Goal: Transaction & Acquisition: Purchase product/service

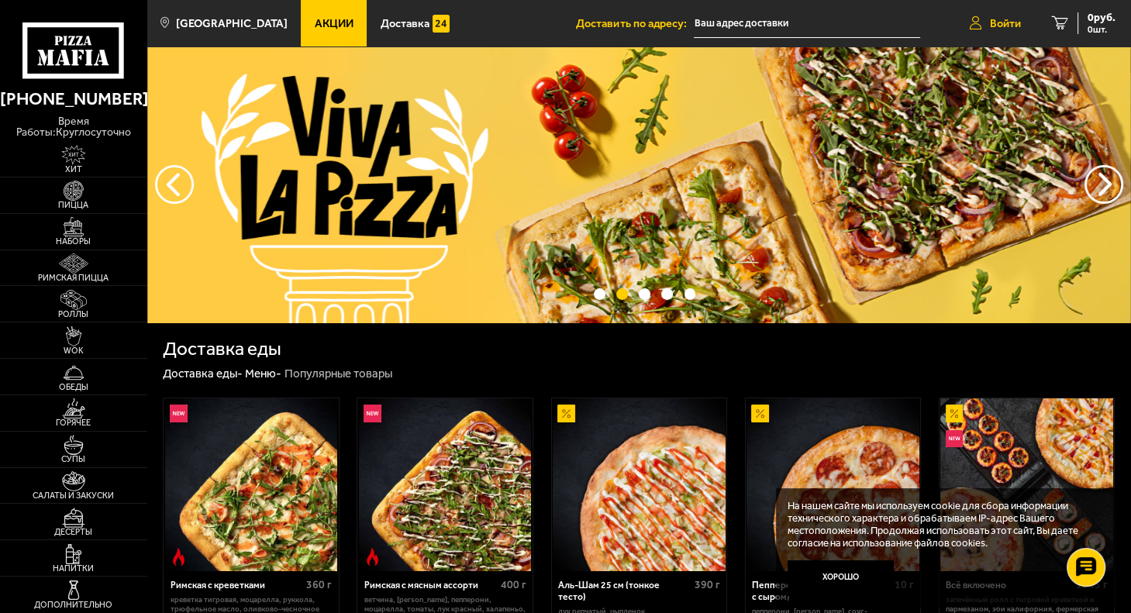
click at [1004, 33] on link "Войти" at bounding box center [995, 23] width 82 height 47
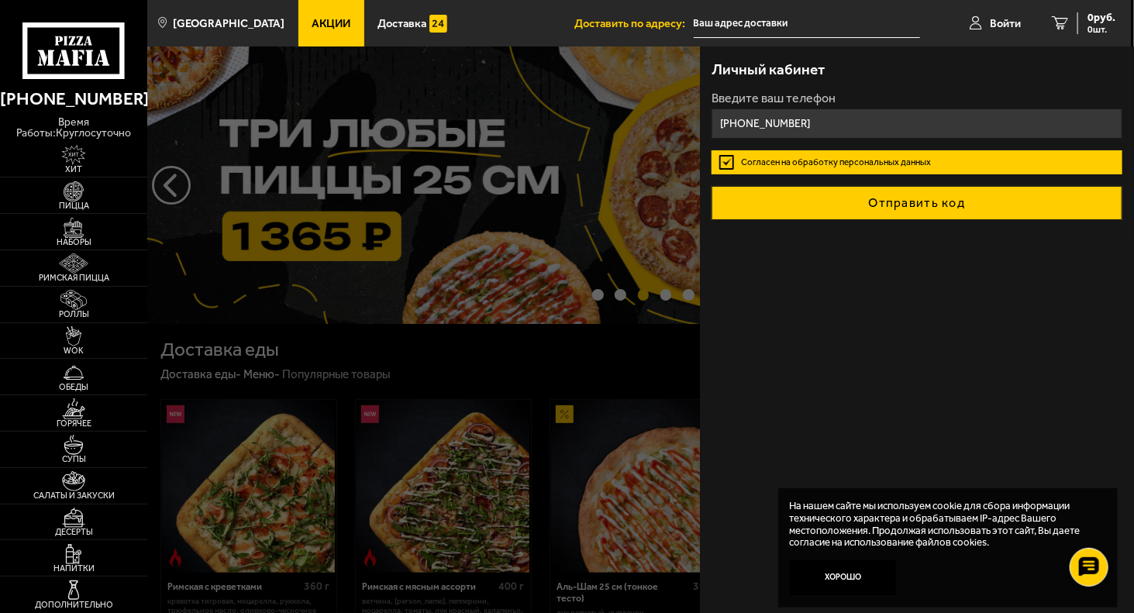
type input "[PHONE_NUMBER]"
click at [854, 204] on button "Отправить код" at bounding box center [917, 203] width 411 height 34
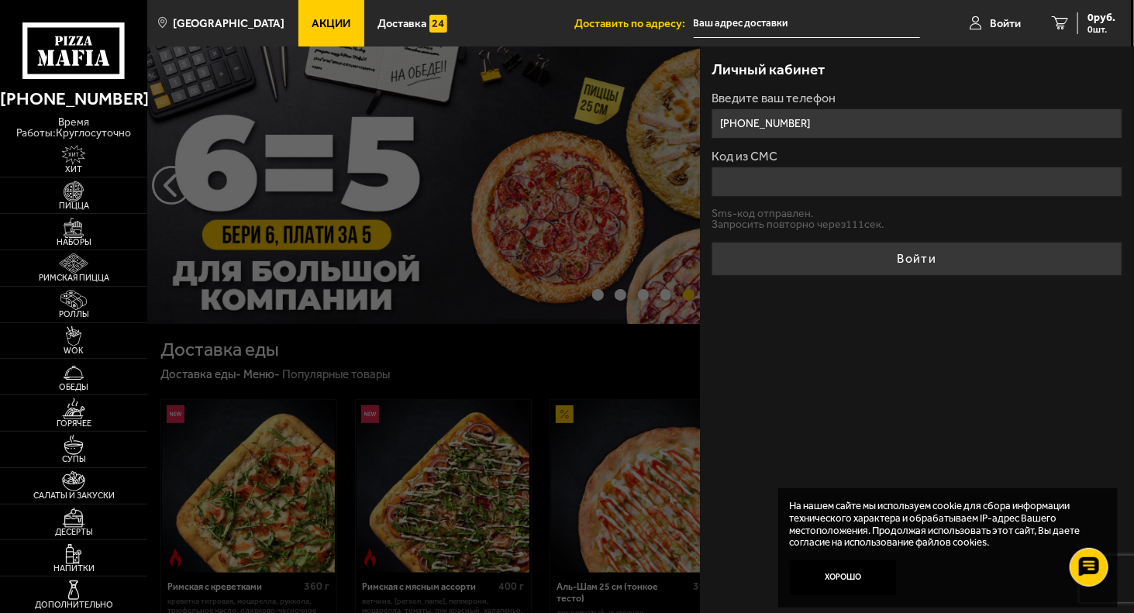
click at [842, 183] on input "Код из СМС" at bounding box center [917, 182] width 411 height 30
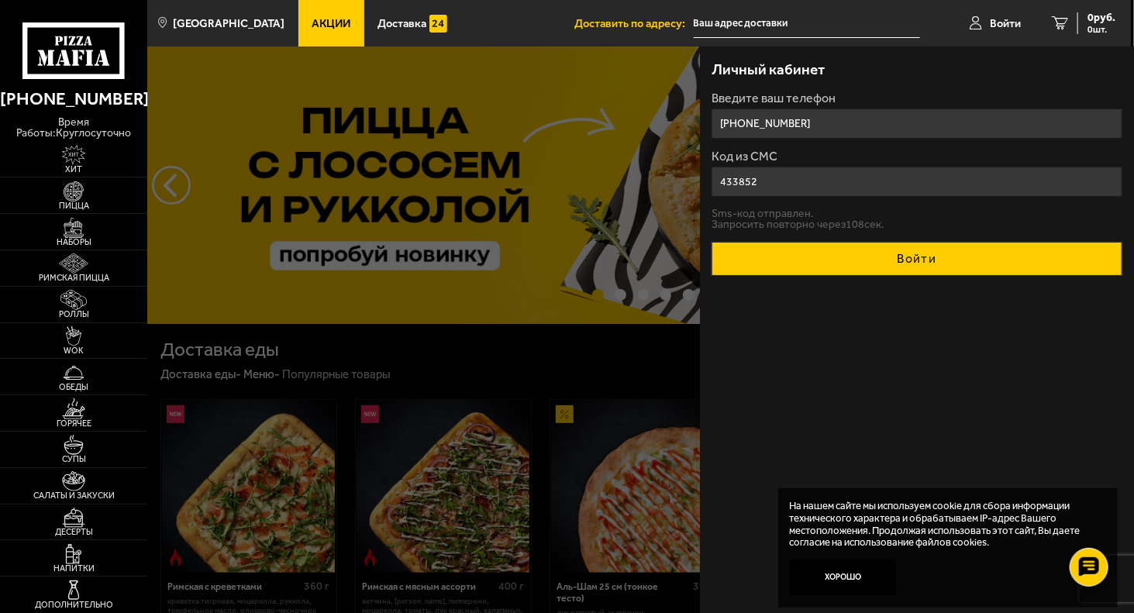
type input "433852"
click at [875, 267] on button "Войти" at bounding box center [917, 259] width 411 height 34
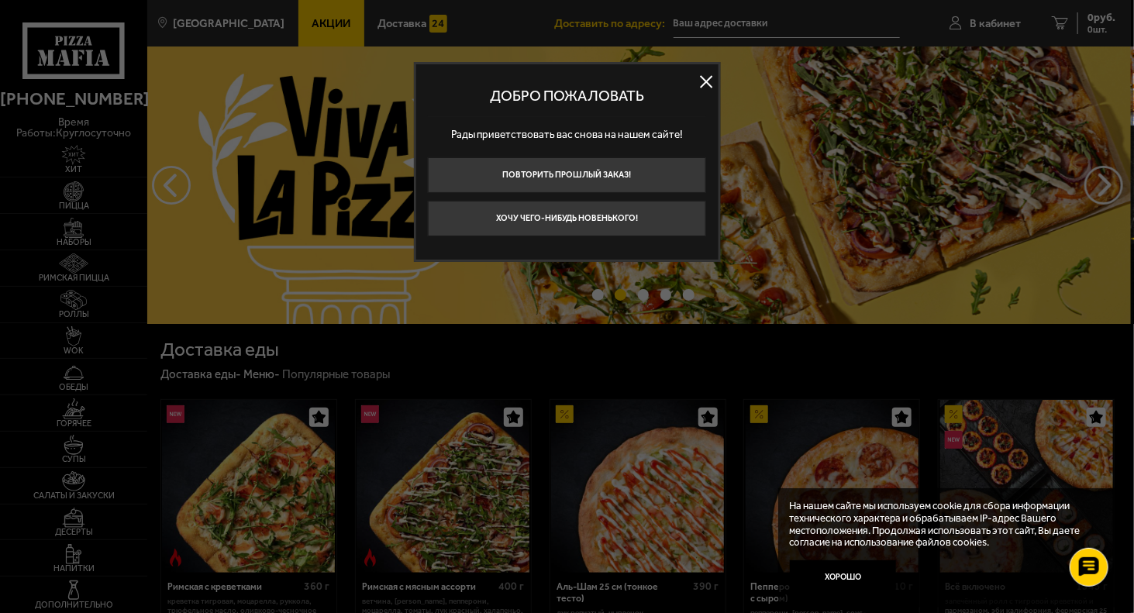
click at [712, 78] on button at bounding box center [706, 81] width 23 height 23
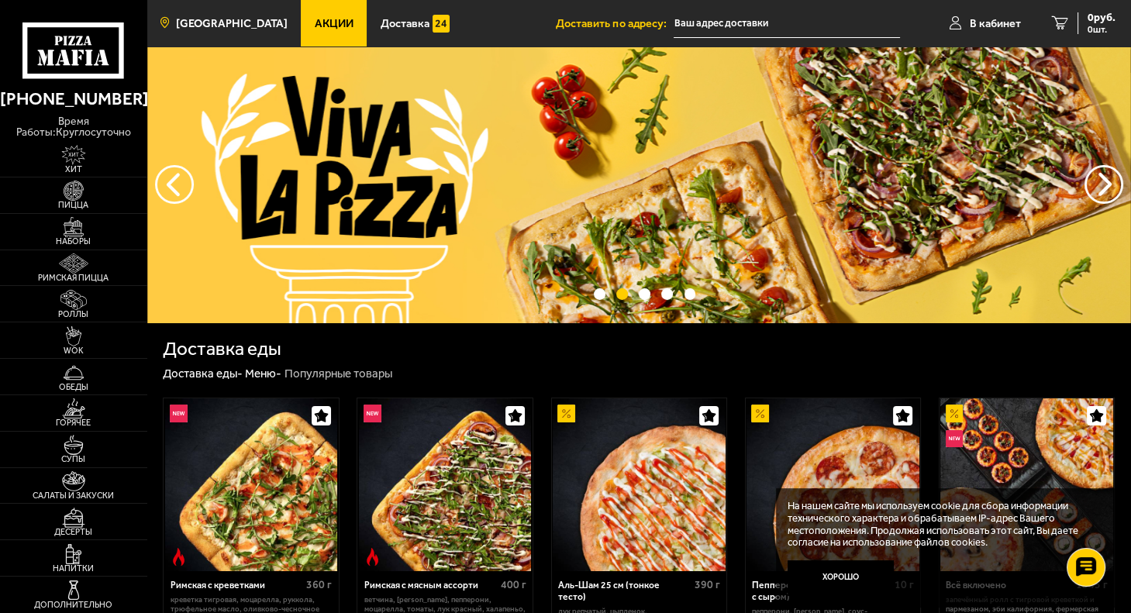
click at [212, 19] on span "[GEOGRAPHIC_DATA]" at bounding box center [232, 24] width 112 height 12
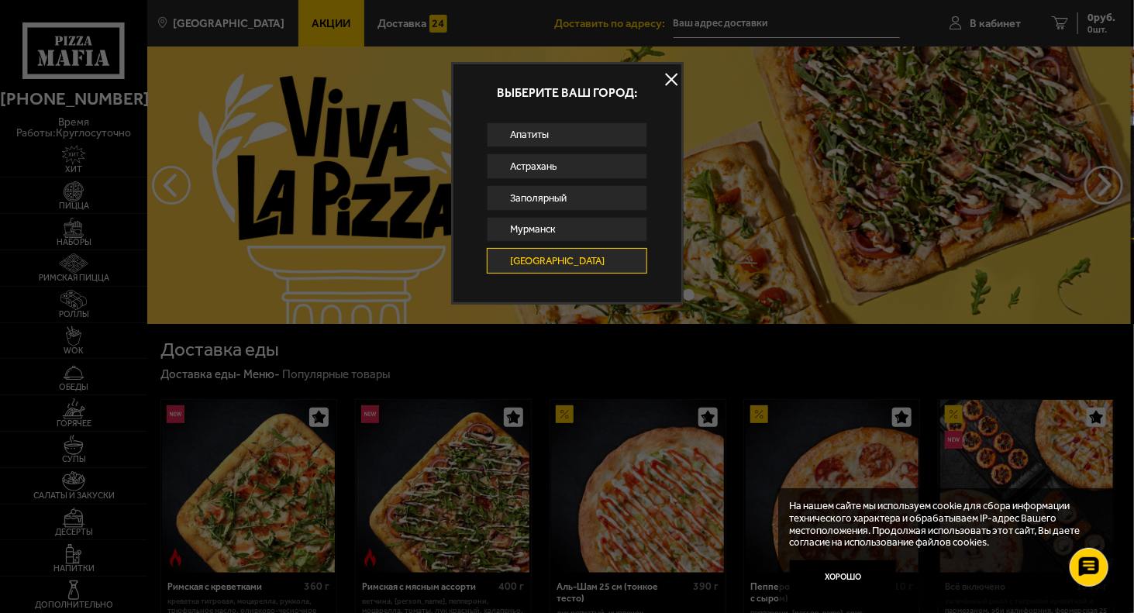
click at [673, 76] on button at bounding box center [672, 78] width 23 height 23
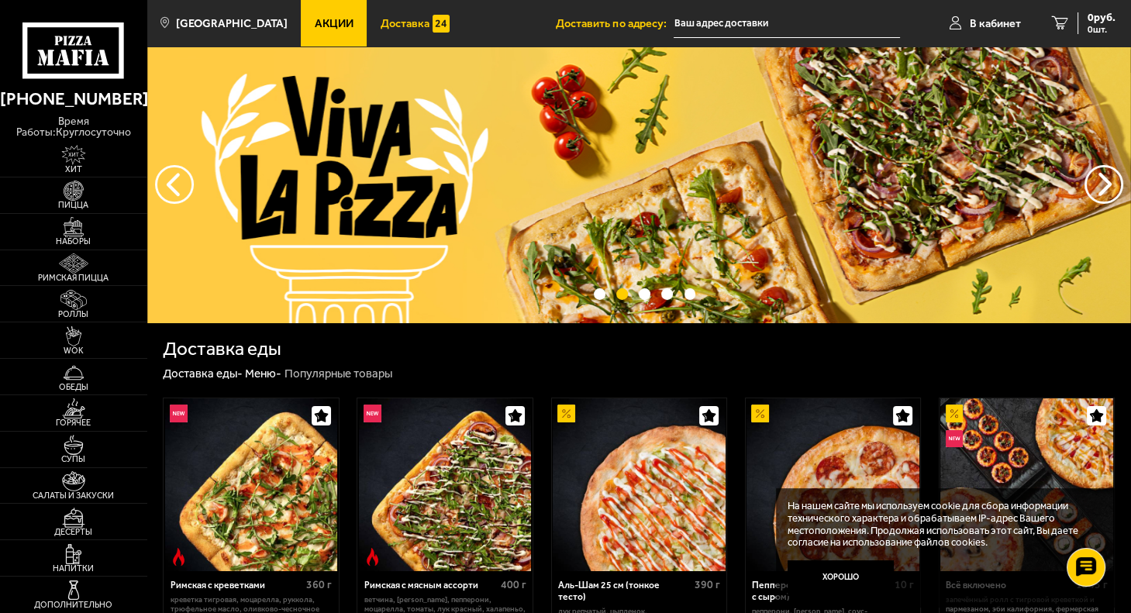
click at [388, 20] on span "Доставка" at bounding box center [405, 24] width 49 height 12
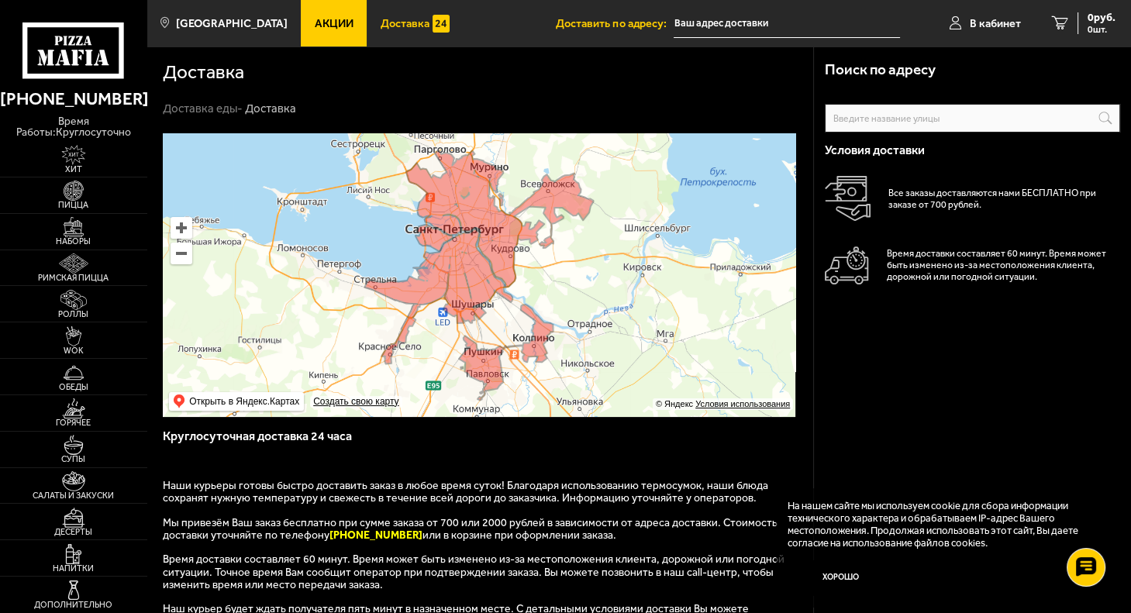
click at [962, 126] on input "text" at bounding box center [972, 118] width 295 height 29
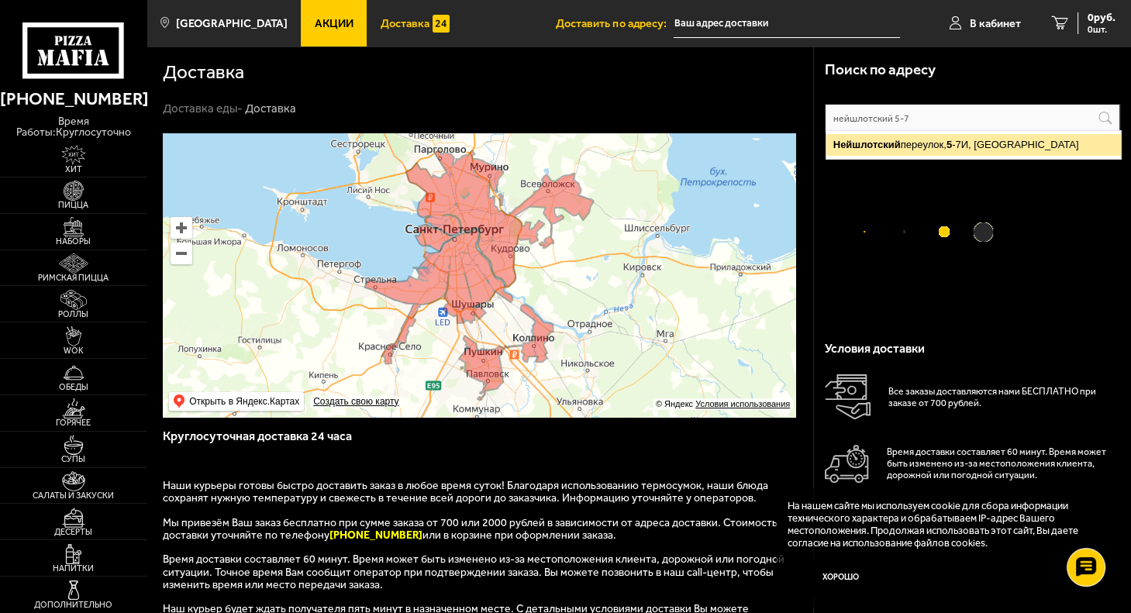
click at [966, 146] on ymaps "[STREET_ADDRESS]" at bounding box center [974, 145] width 295 height 22
type input "[STREET_ADDRESS]"
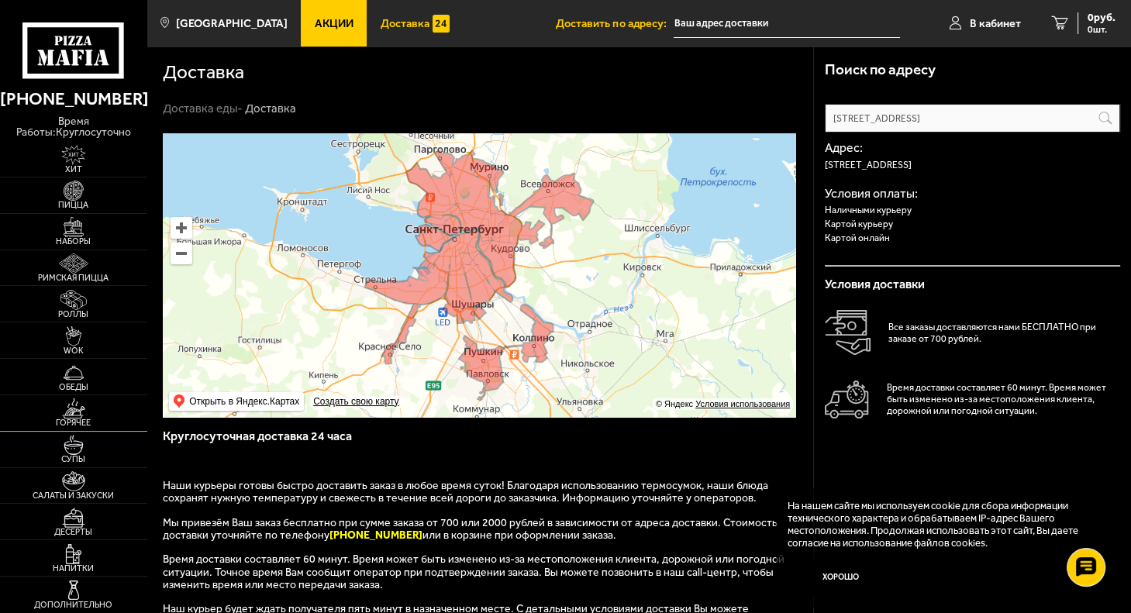
click at [84, 423] on span "Горячее" at bounding box center [73, 423] width 147 height 9
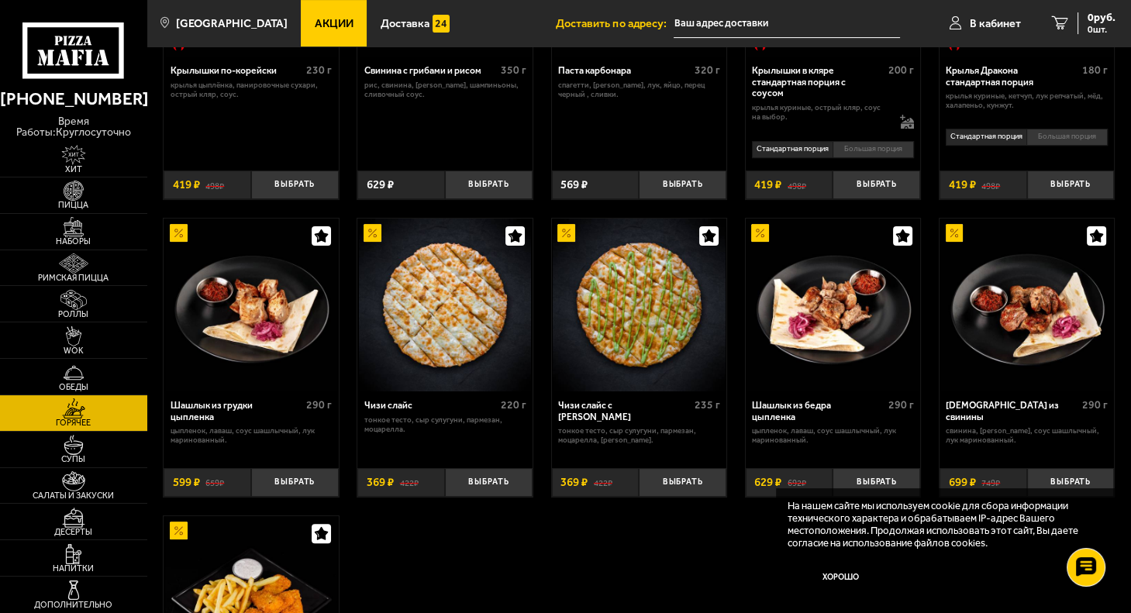
scroll to position [620, 0]
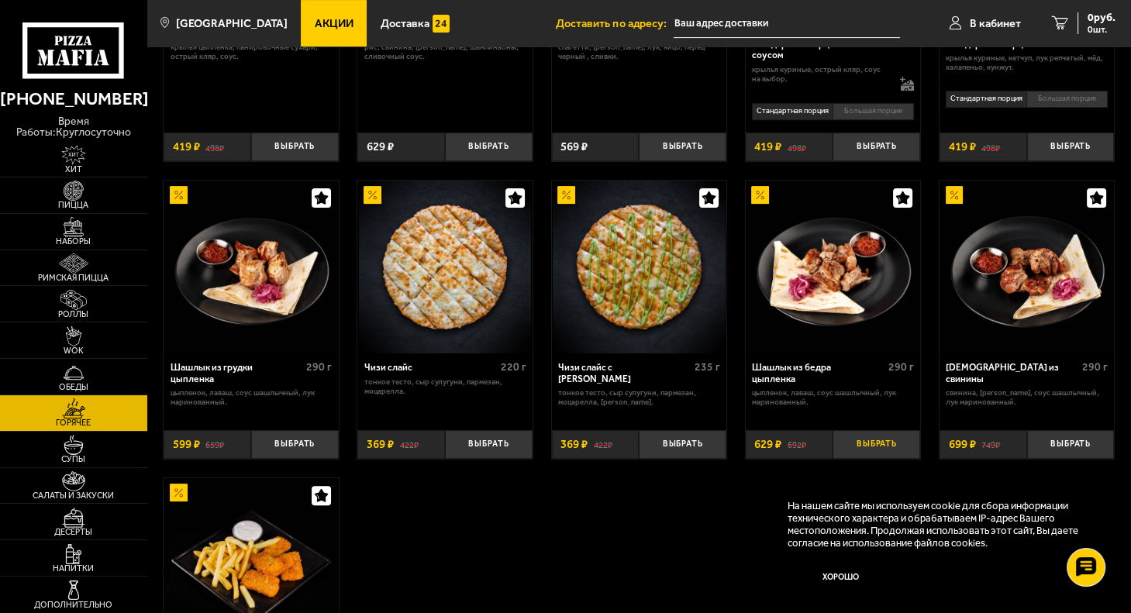
click at [882, 437] on button "Выбрать" at bounding box center [877, 444] width 88 height 29
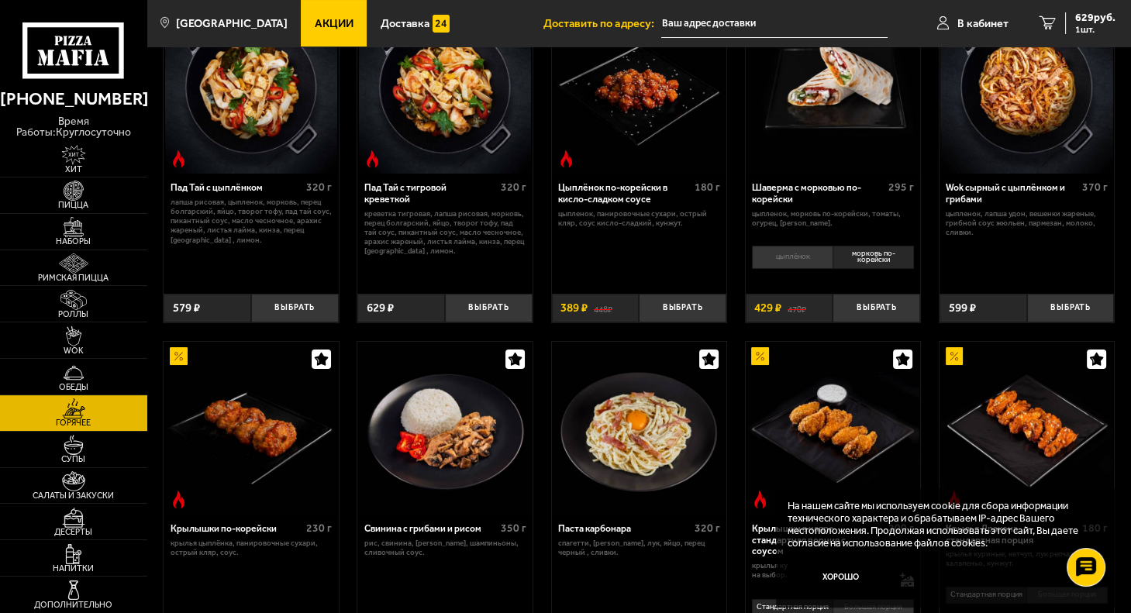
scroll to position [0, 0]
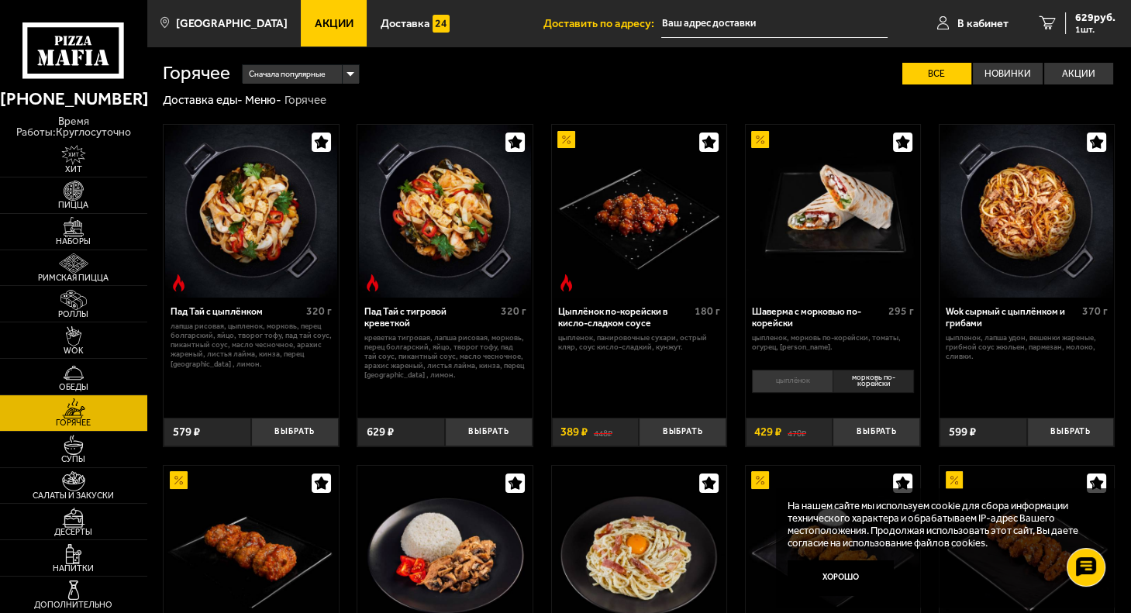
click at [751, 22] on input "text" at bounding box center [774, 23] width 226 height 29
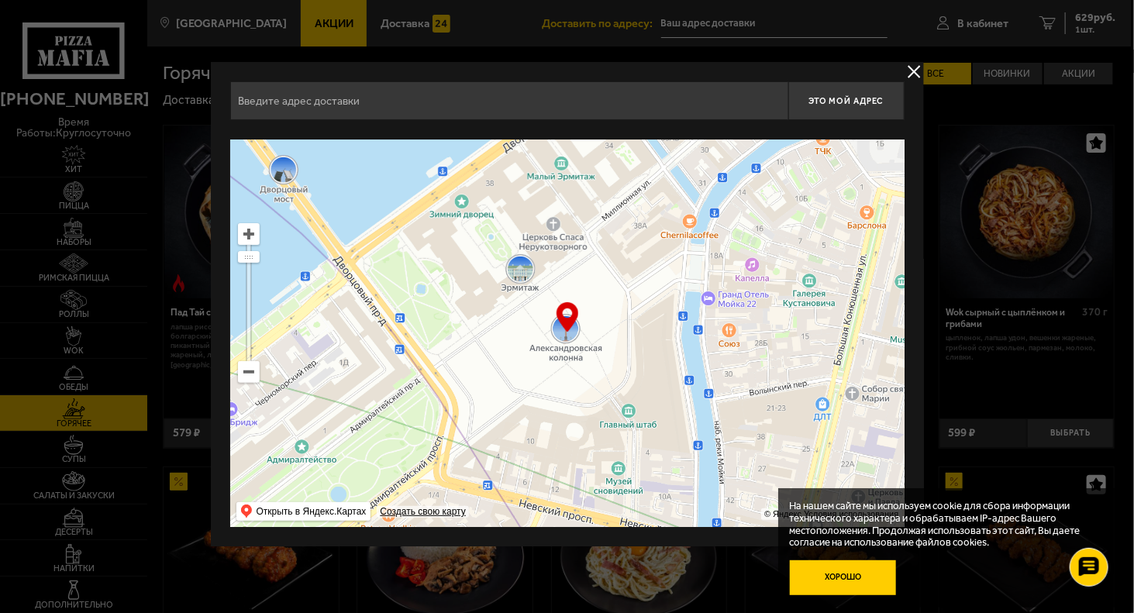
click at [822, 581] on button "Хорошо" at bounding box center [843, 579] width 106 height 36
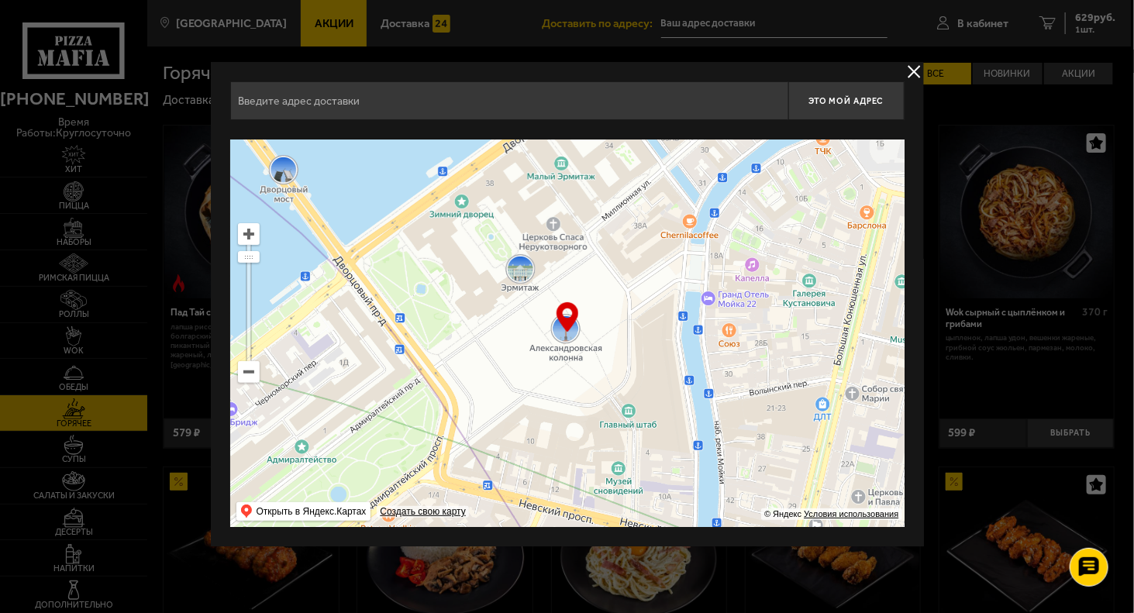
click at [619, 103] on input "text" at bounding box center [509, 100] width 558 height 39
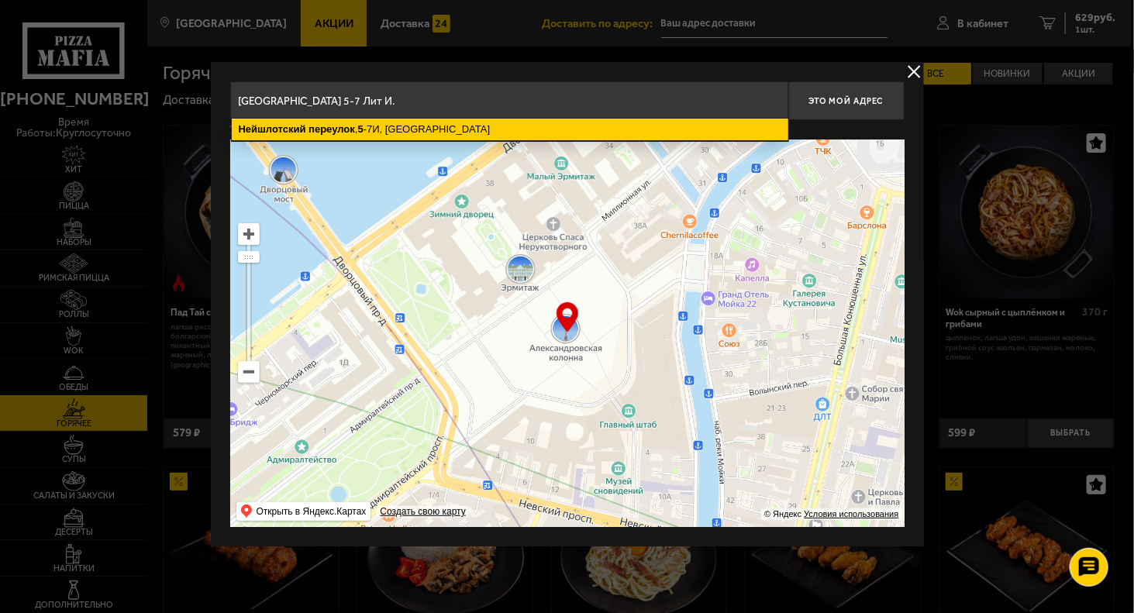
click at [575, 133] on ymaps "[STREET_ADDRESS]" at bounding box center [510, 130] width 557 height 22
type input "[STREET_ADDRESS]"
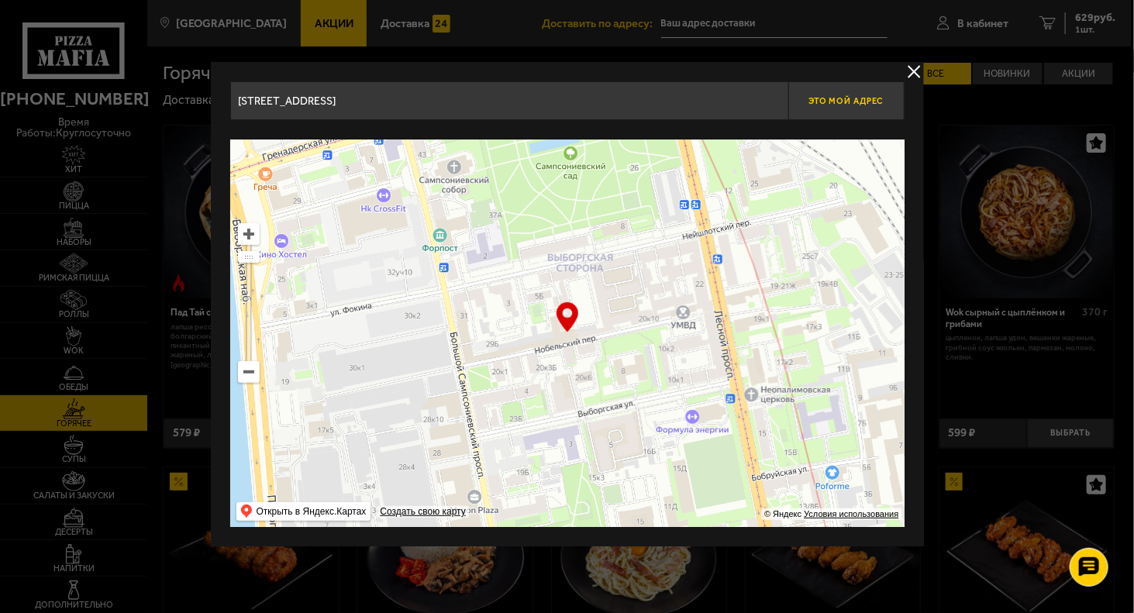
click at [875, 110] on button "Это мой адрес" at bounding box center [847, 100] width 116 height 39
type input "[STREET_ADDRESS]"
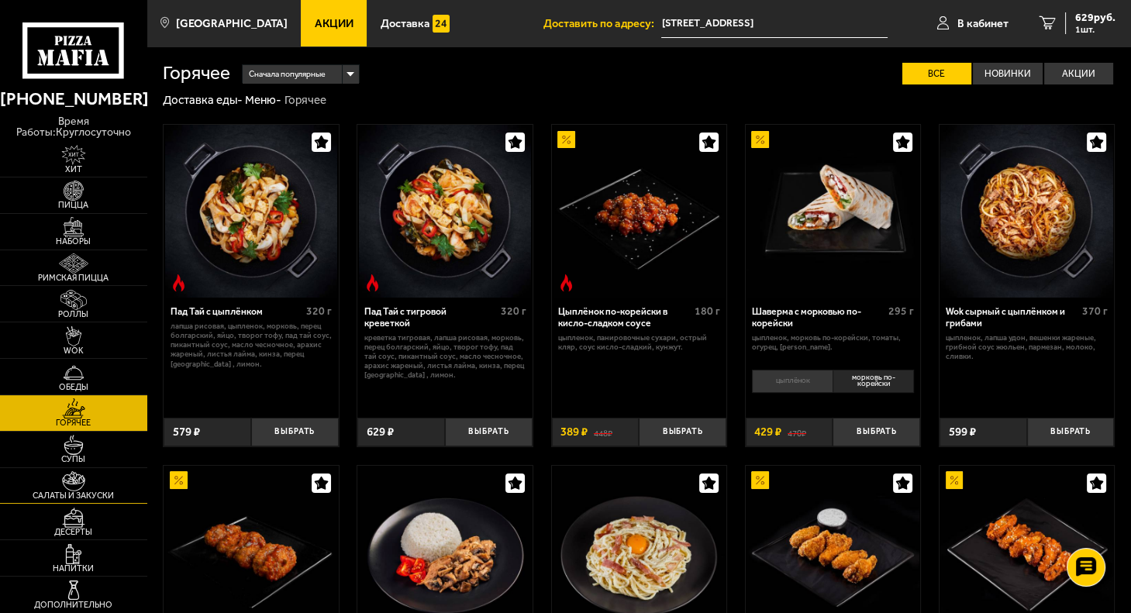
click at [81, 499] on span "Салаты и закуски" at bounding box center [73, 496] width 147 height 9
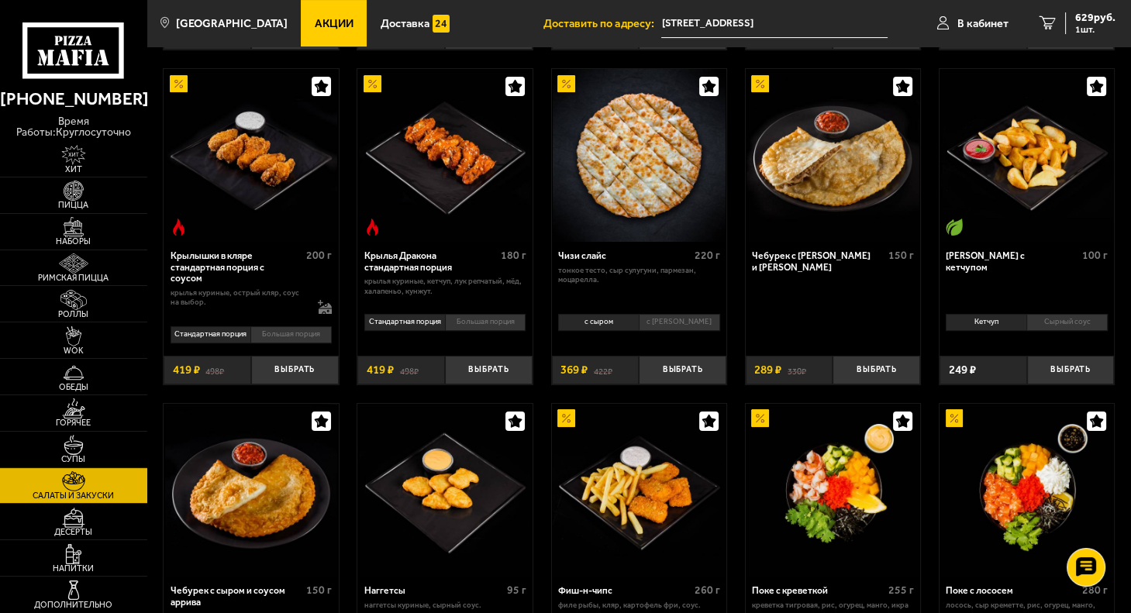
scroll to position [388, 0]
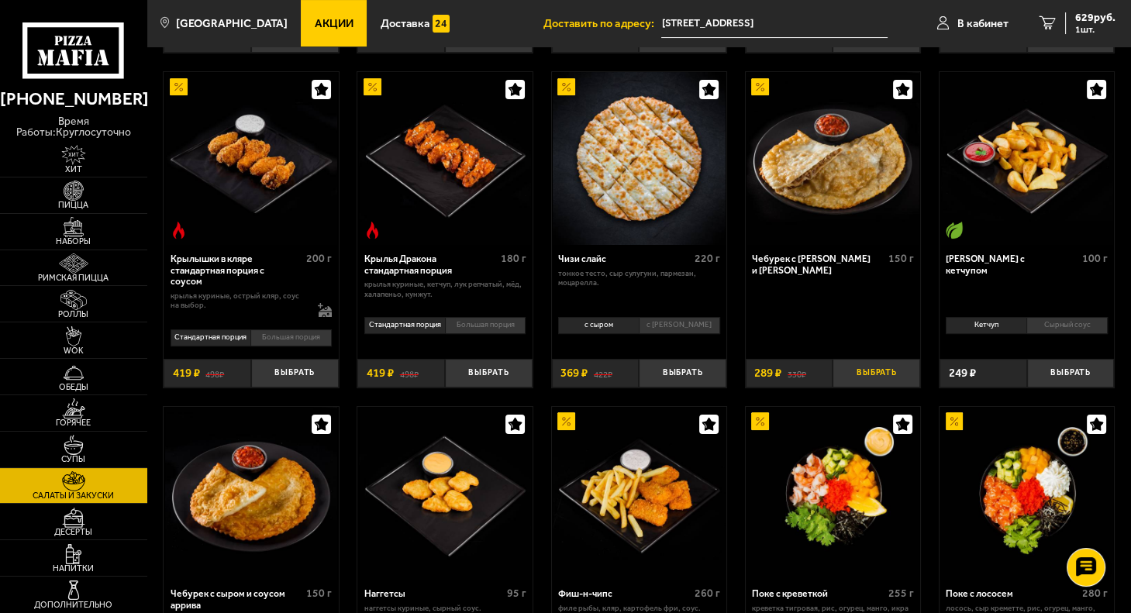
click at [869, 370] on button "Выбрать" at bounding box center [877, 373] width 88 height 29
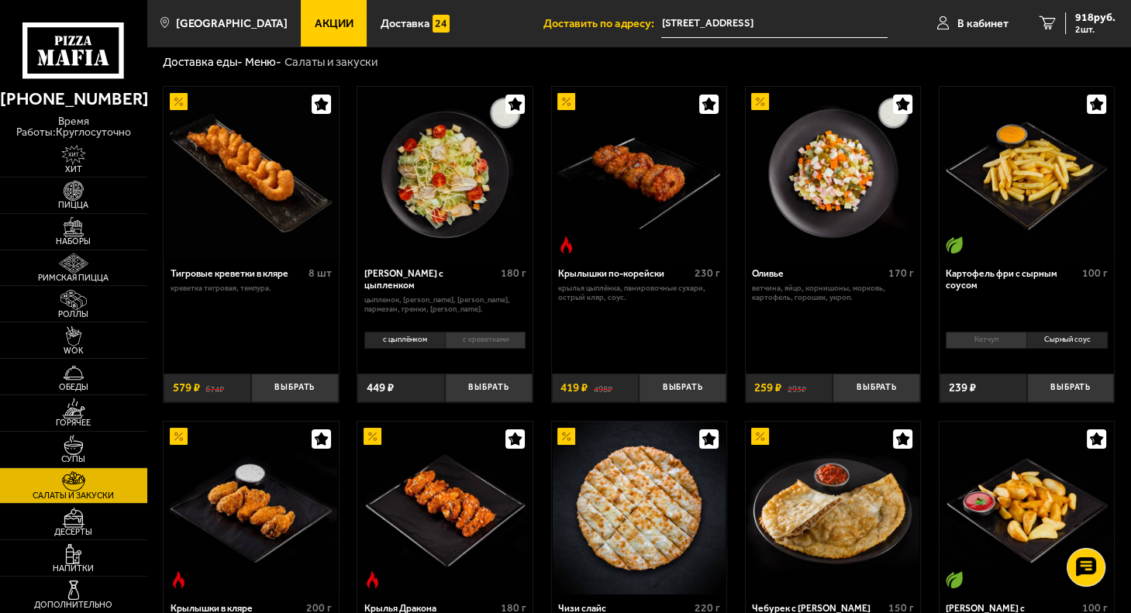
scroll to position [0, 0]
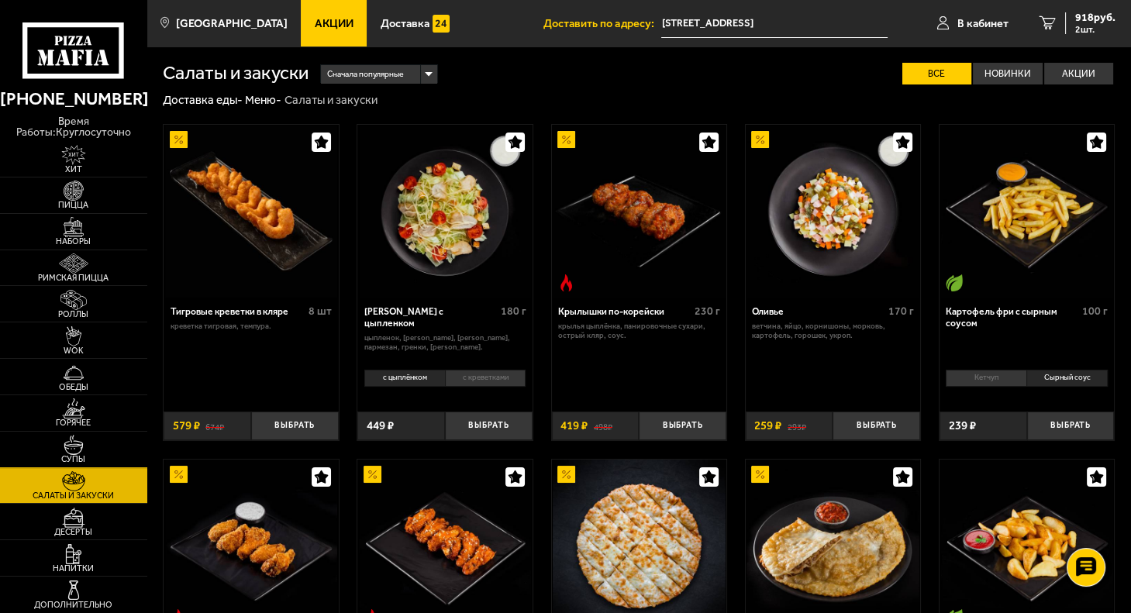
click at [67, 446] on img at bounding box center [73, 445] width 45 height 20
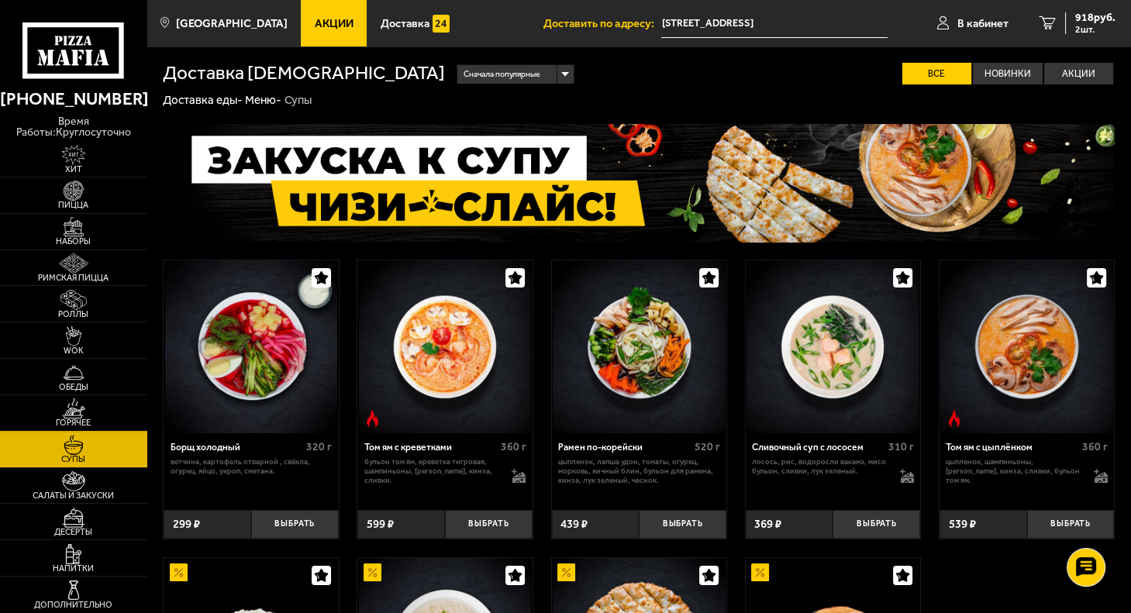
click at [81, 417] on img at bounding box center [73, 409] width 45 height 20
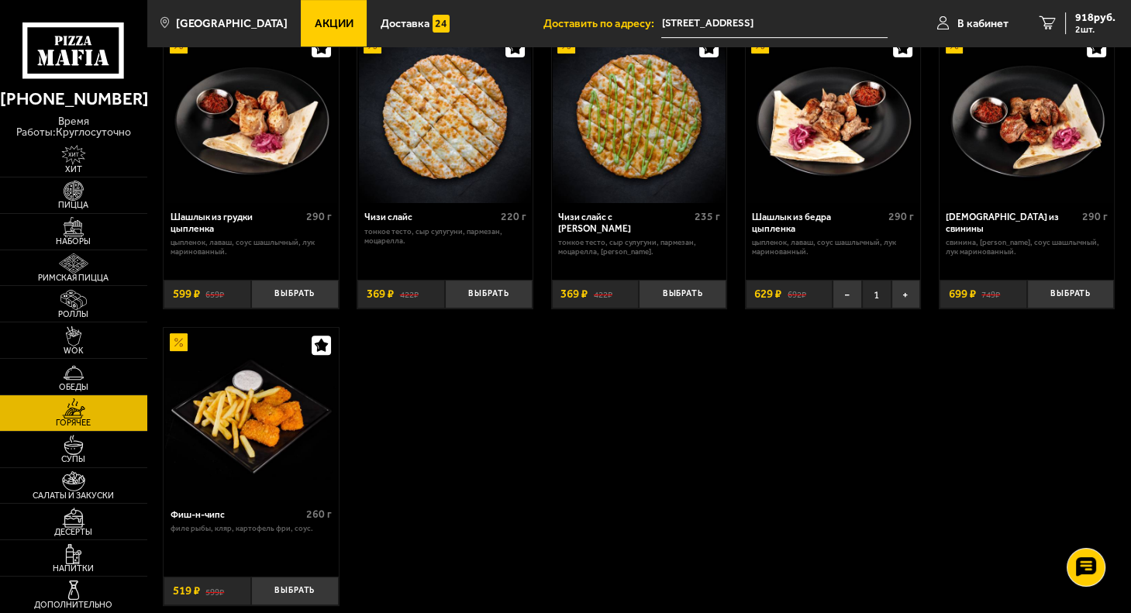
scroll to position [775, 0]
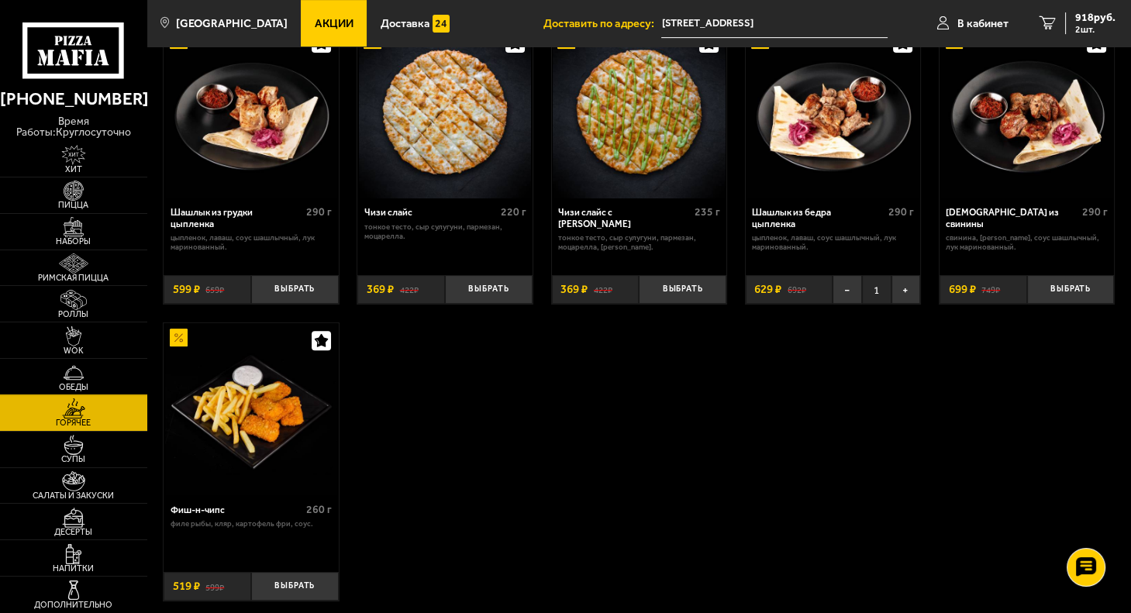
click at [64, 374] on img at bounding box center [73, 373] width 45 height 20
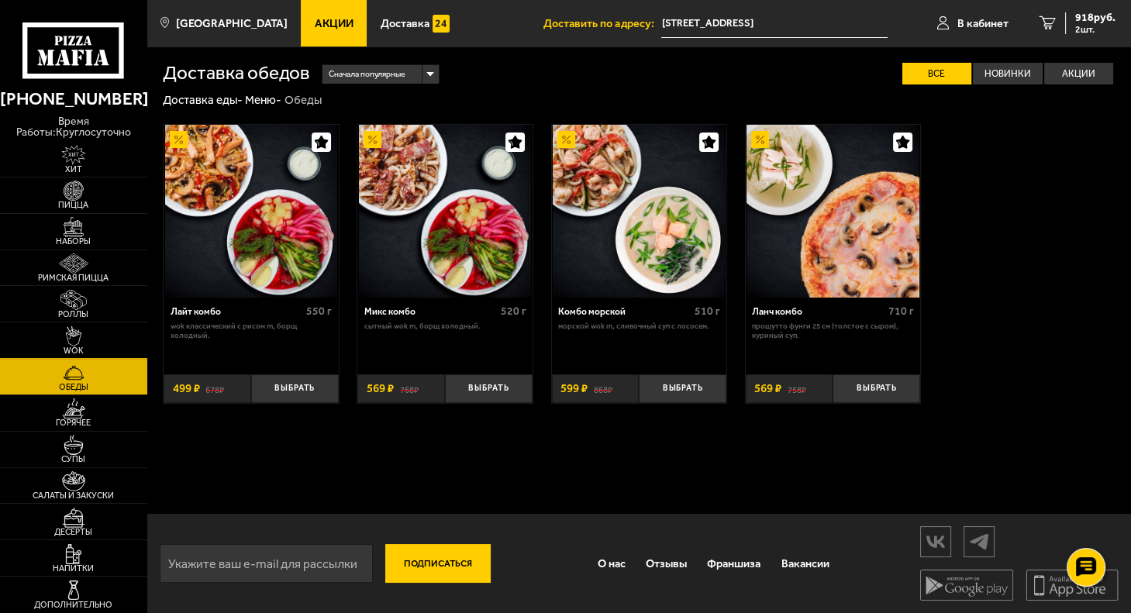
click at [84, 340] on img at bounding box center [73, 336] width 45 height 20
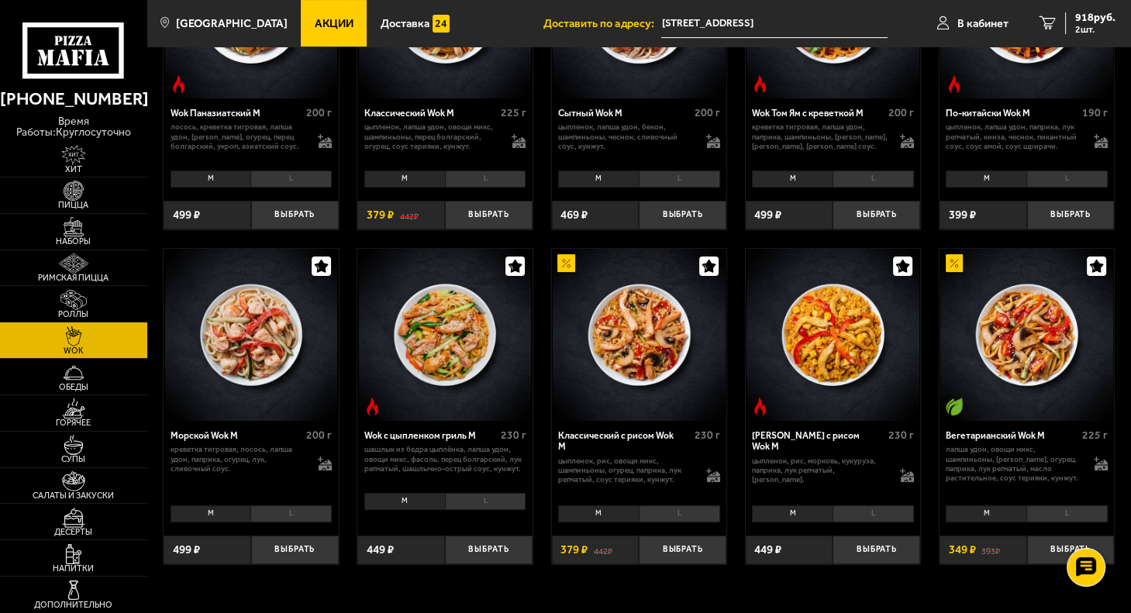
scroll to position [543, 0]
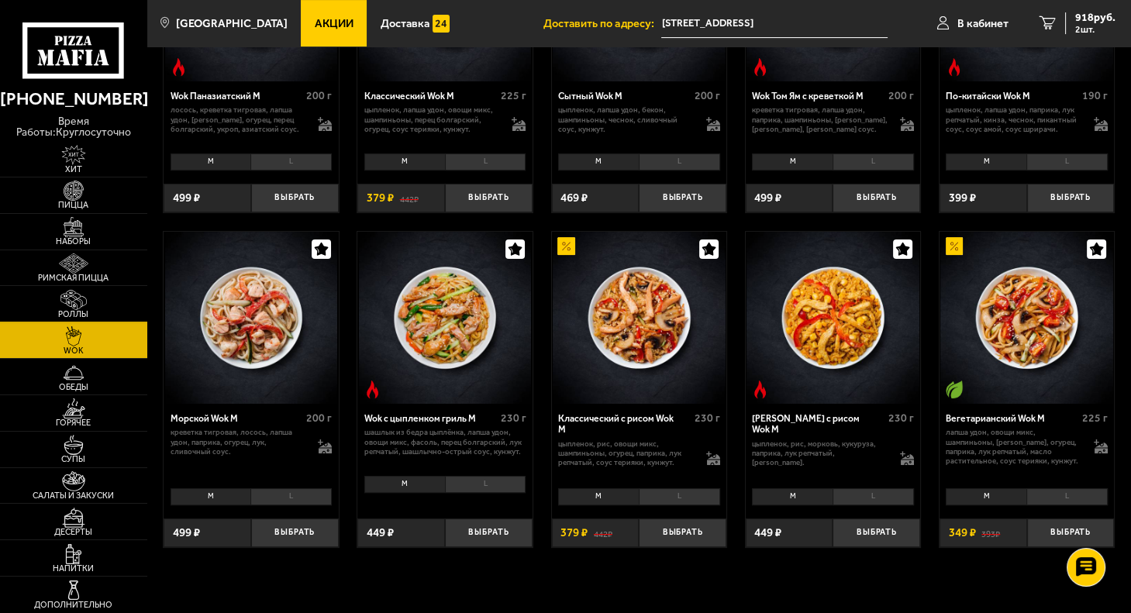
click at [74, 316] on span "Роллы" at bounding box center [73, 314] width 147 height 9
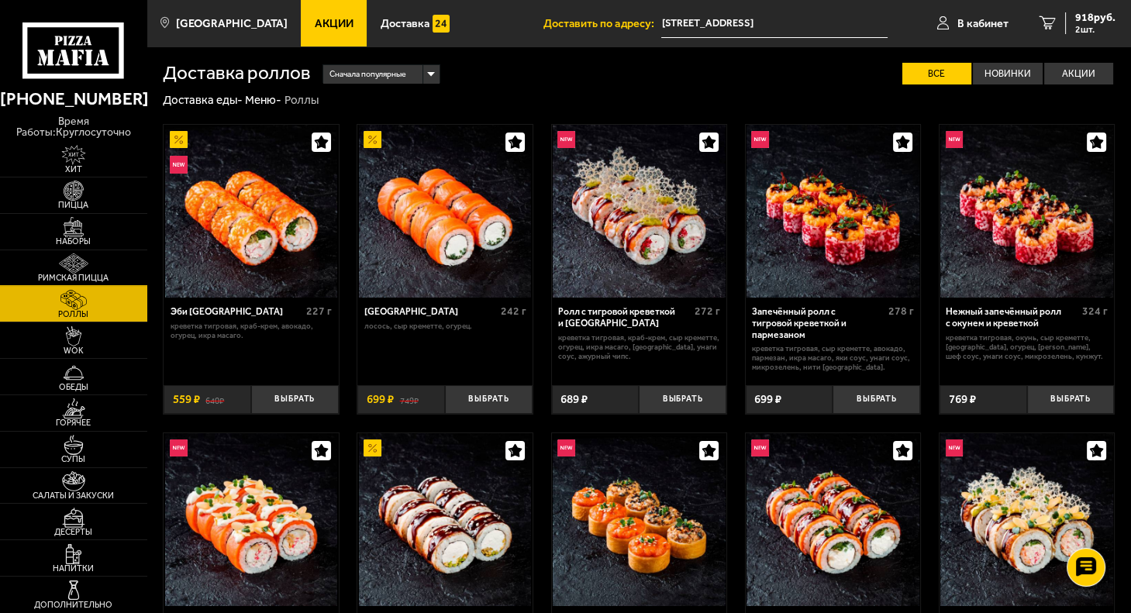
click at [86, 277] on span "Римская пицца" at bounding box center [73, 278] width 147 height 9
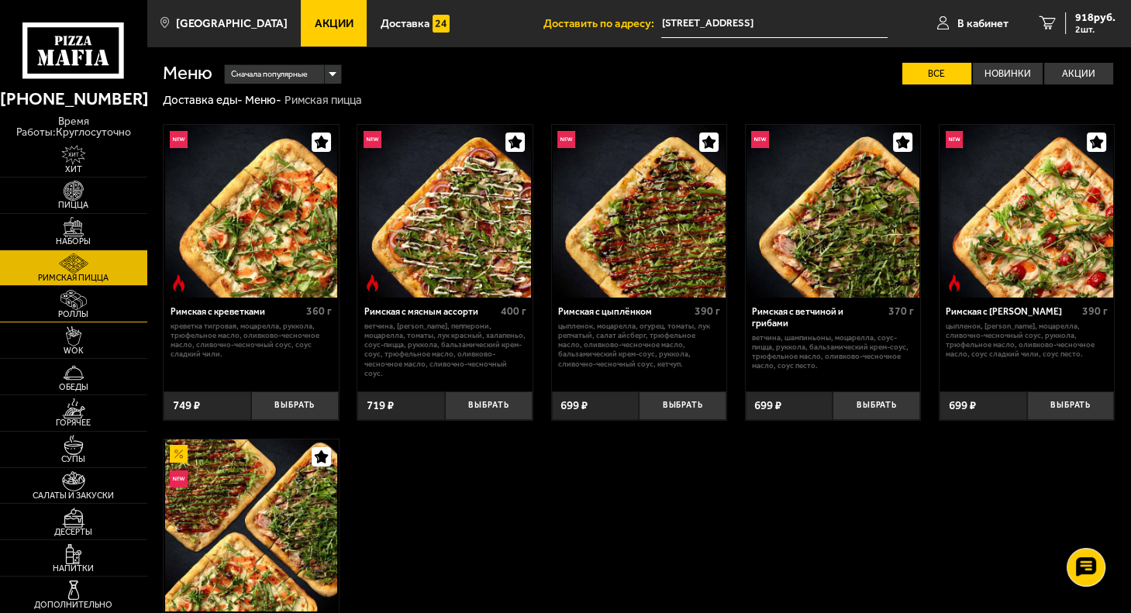
click at [78, 308] on img at bounding box center [73, 300] width 45 height 20
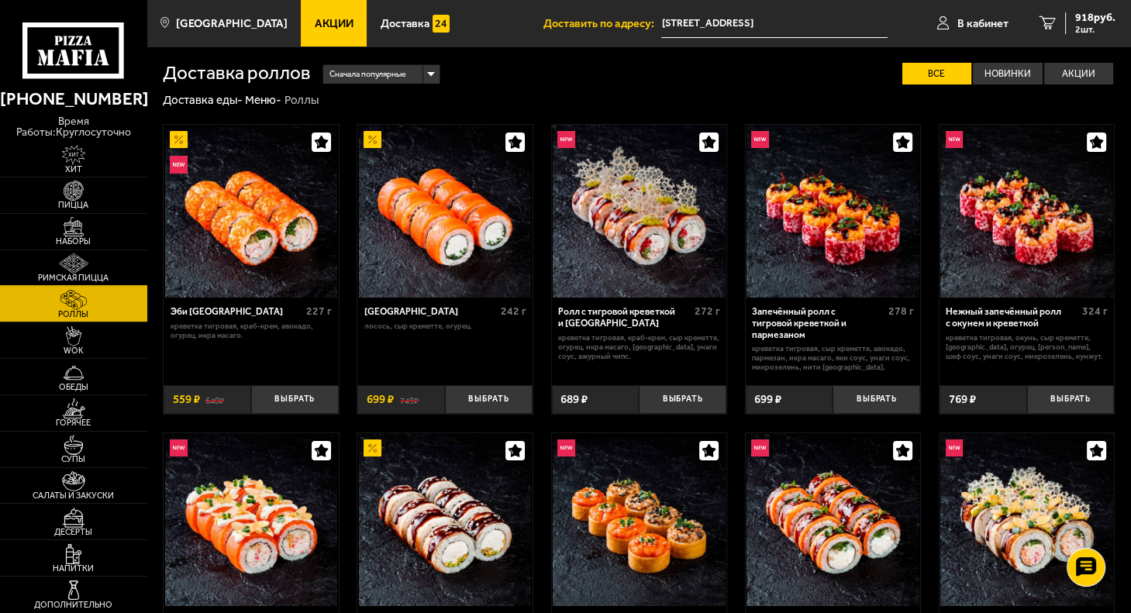
click at [63, 267] on img at bounding box center [73, 264] width 45 height 20
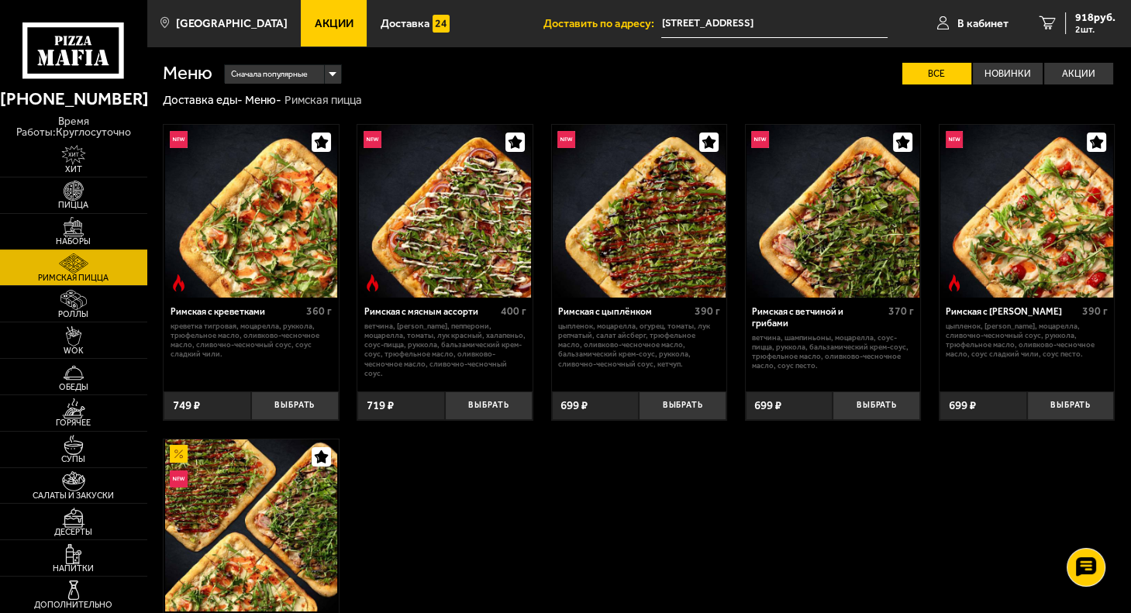
click at [74, 226] on img at bounding box center [73, 227] width 45 height 20
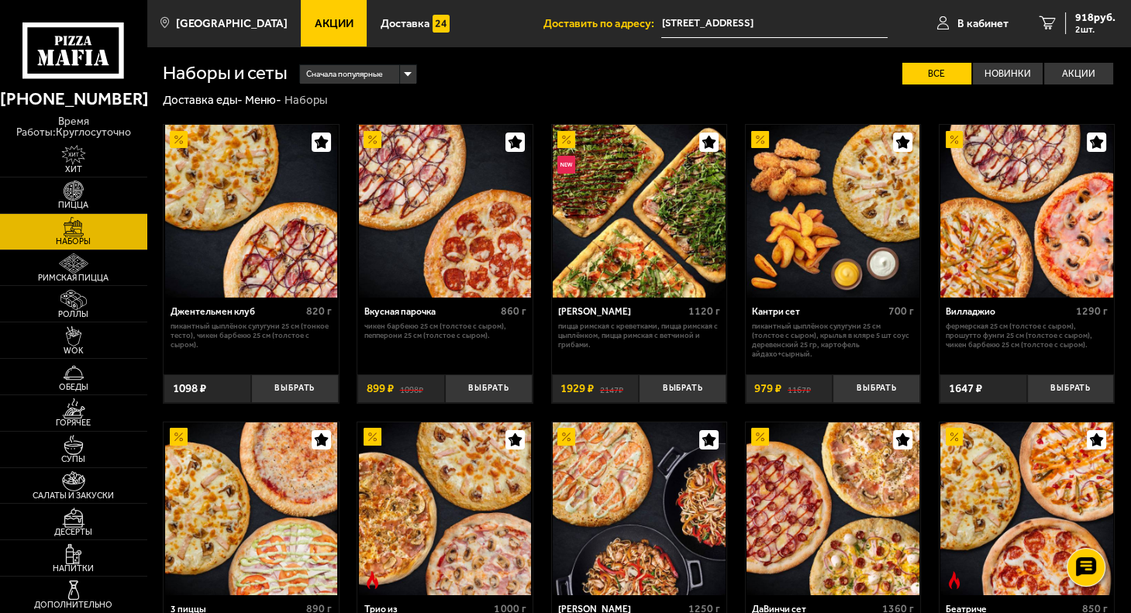
click at [317, 31] on link "Акции" at bounding box center [334, 23] width 66 height 47
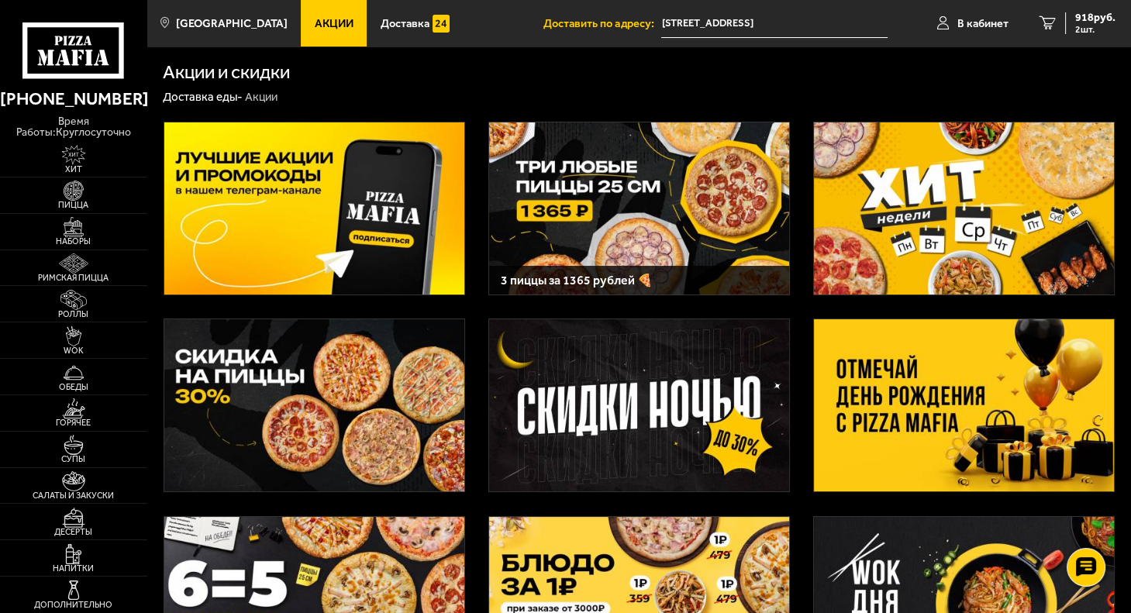
click at [980, 195] on img at bounding box center [964, 209] width 300 height 172
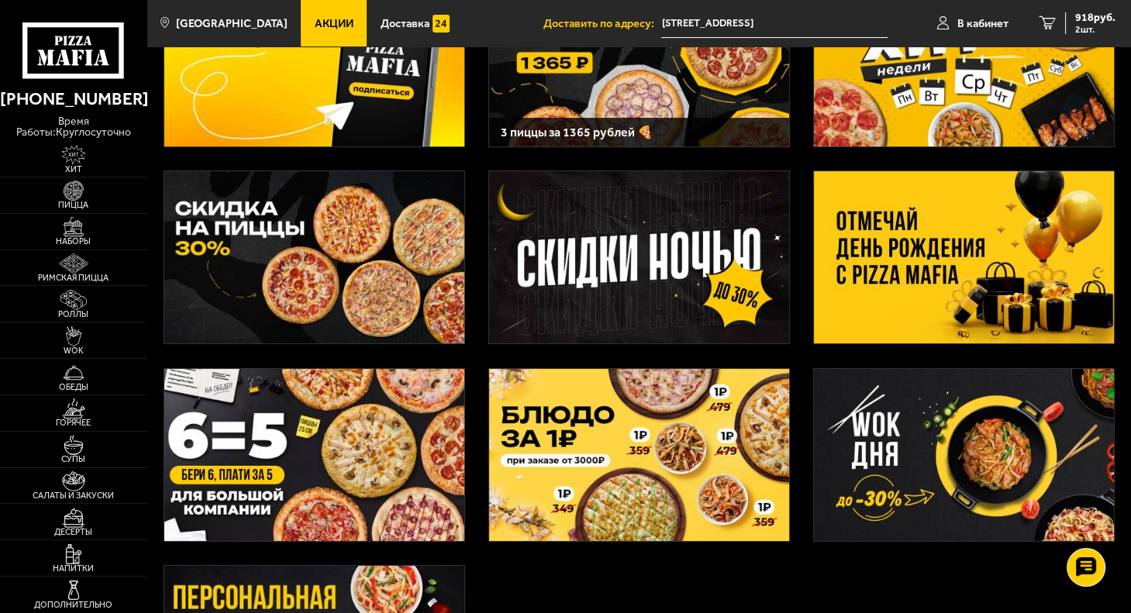
scroll to position [155, 0]
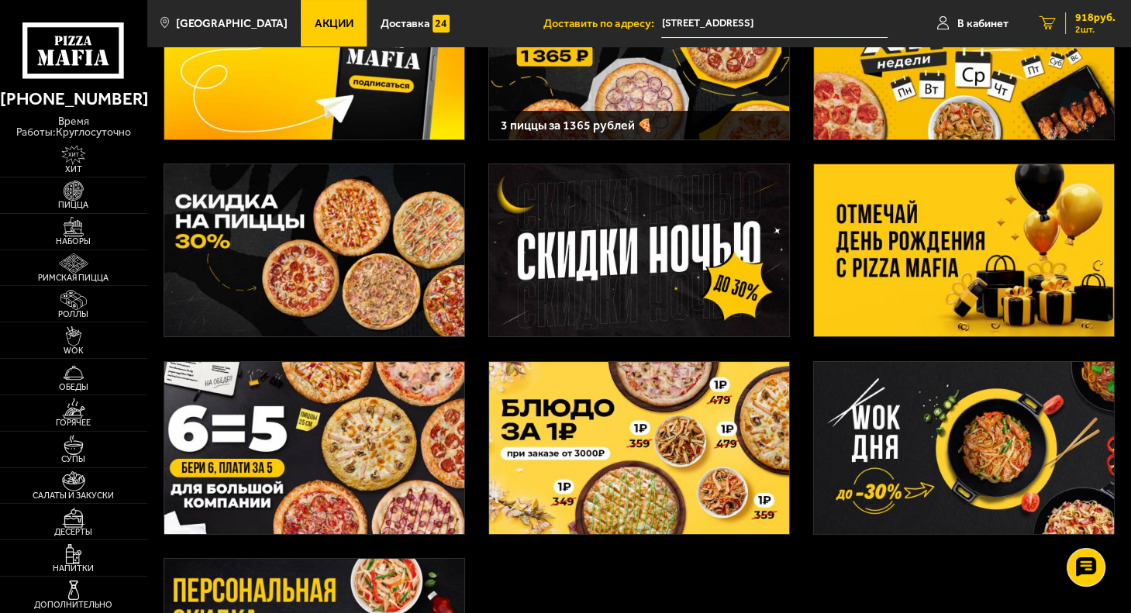
click at [1099, 22] on span "918 руб." at bounding box center [1095, 17] width 40 height 11
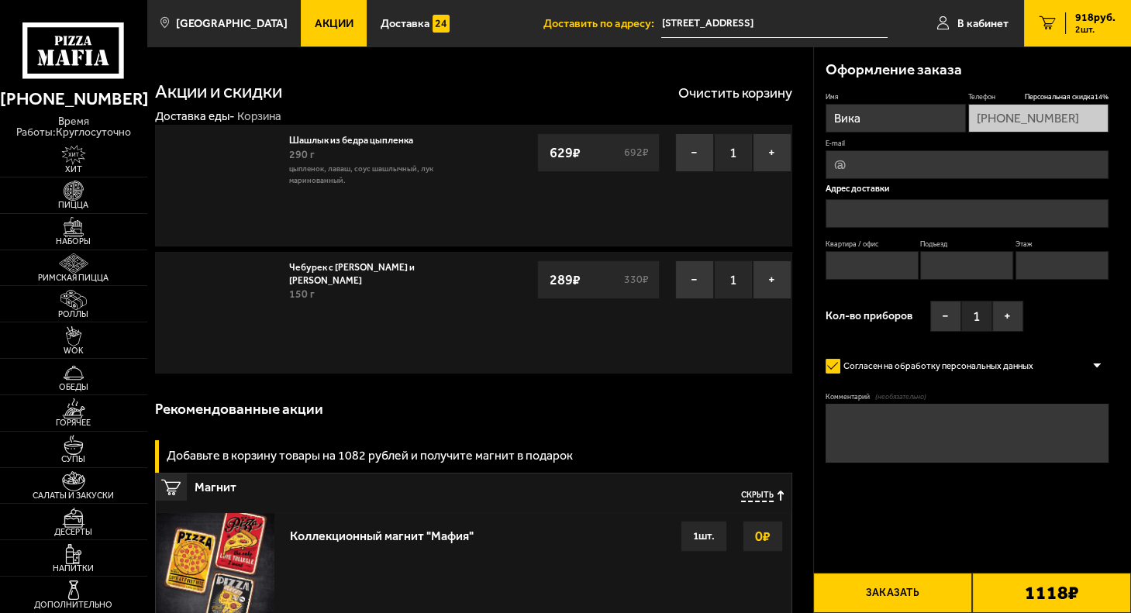
type input "[STREET_ADDRESS]"
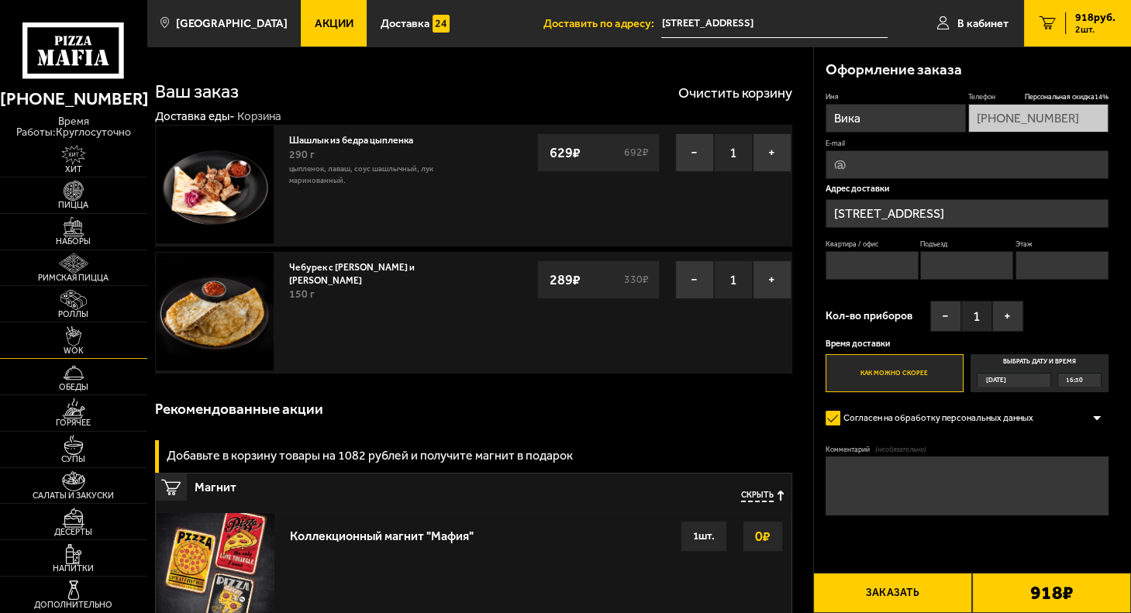
click at [78, 350] on span "WOK" at bounding box center [73, 351] width 147 height 9
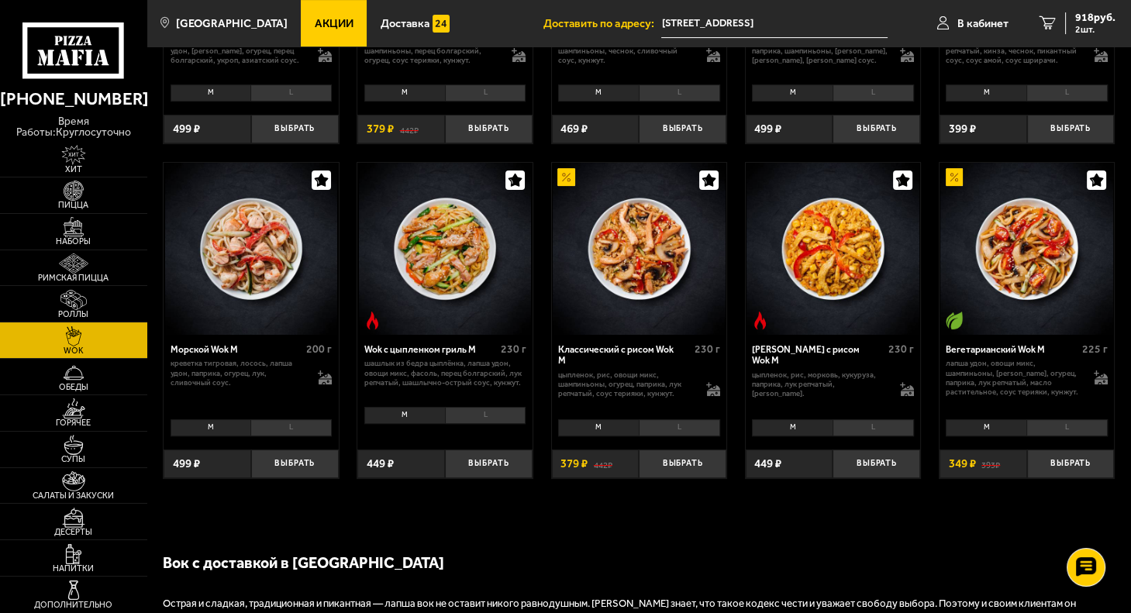
scroll to position [620, 0]
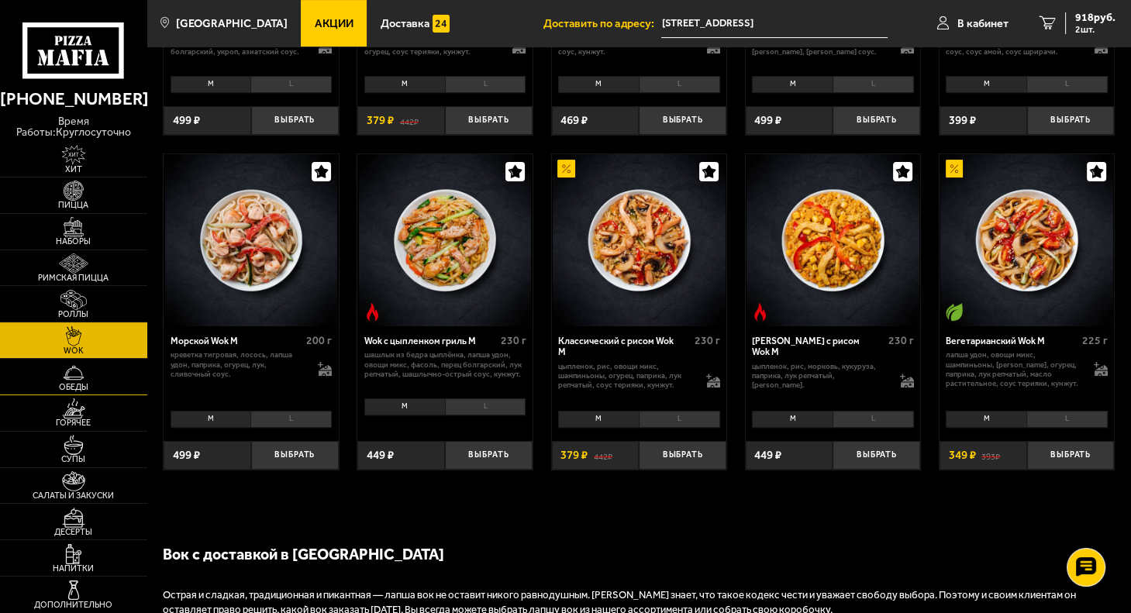
click at [65, 377] on img at bounding box center [73, 373] width 45 height 20
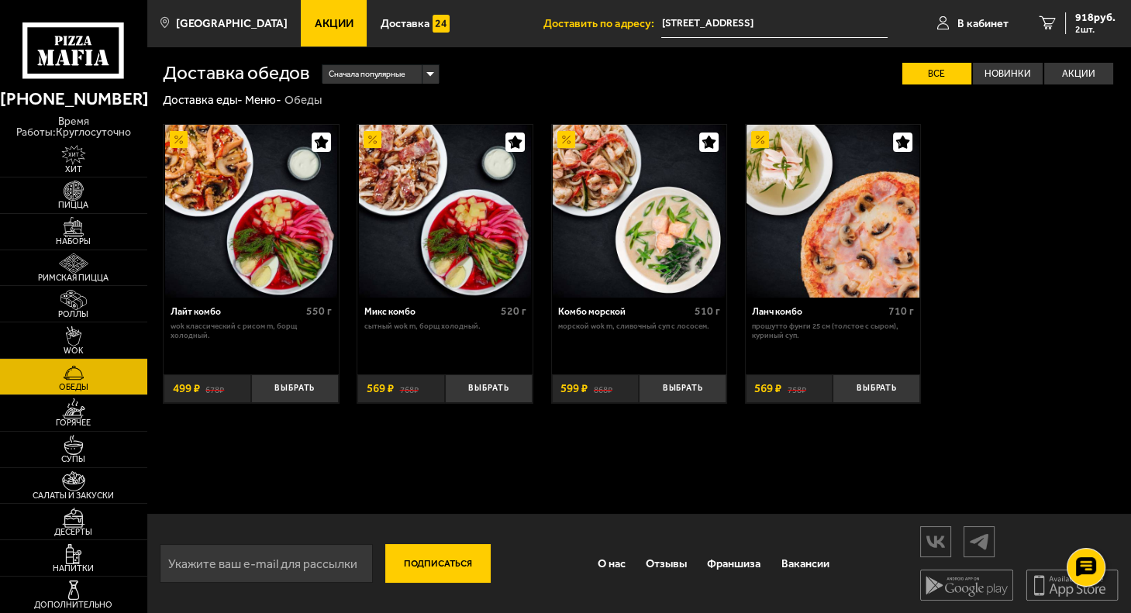
click at [239, 309] on div "Лайт комбо" at bounding box center [237, 312] width 133 height 12
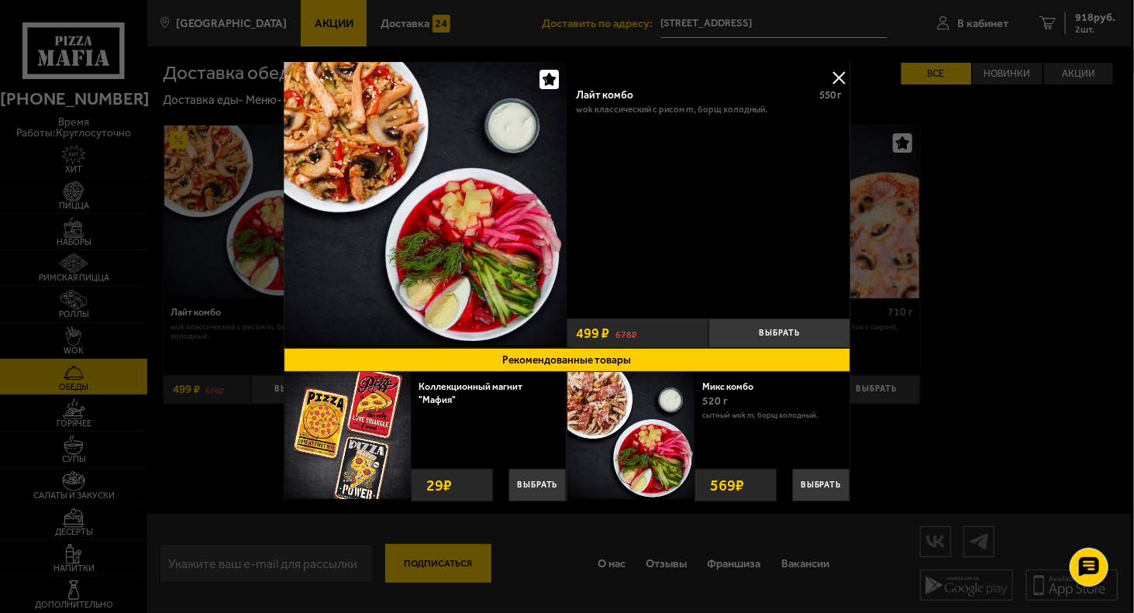
click at [1123, 259] on div at bounding box center [567, 306] width 1134 height 613
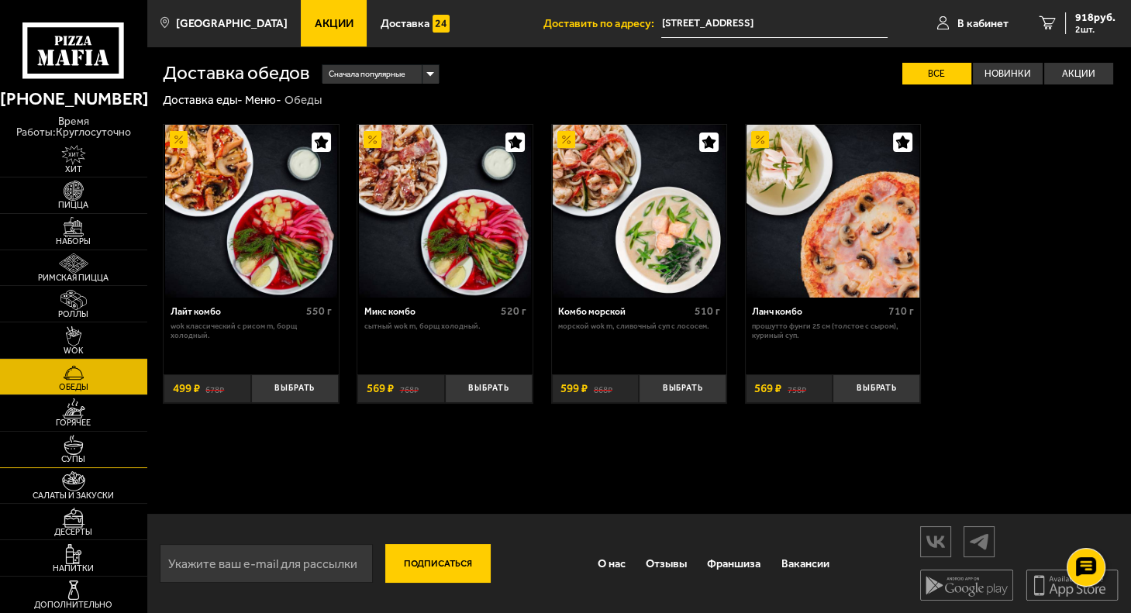
click at [116, 437] on link "Супы" at bounding box center [73, 450] width 147 height 36
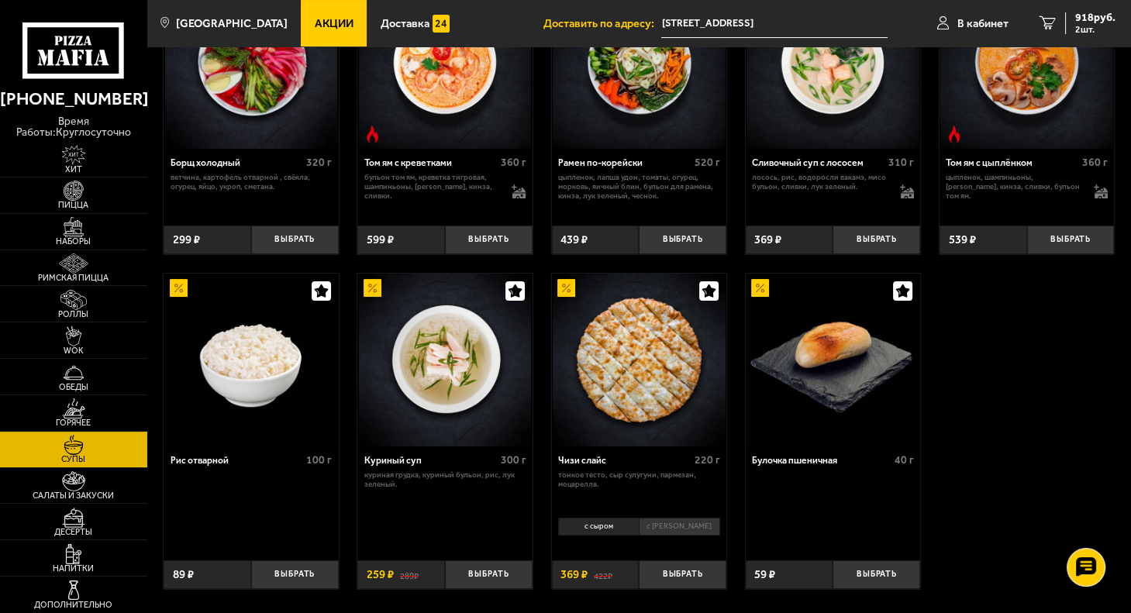
scroll to position [310, 0]
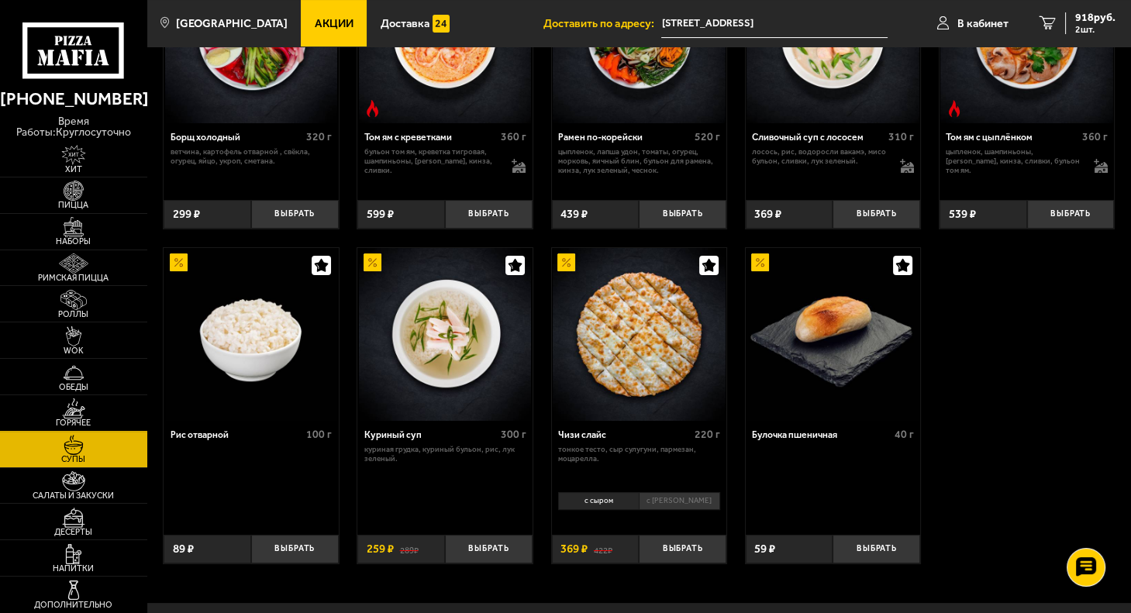
click at [83, 414] on img at bounding box center [73, 409] width 45 height 20
